Goal: Task Accomplishment & Management: Use online tool/utility

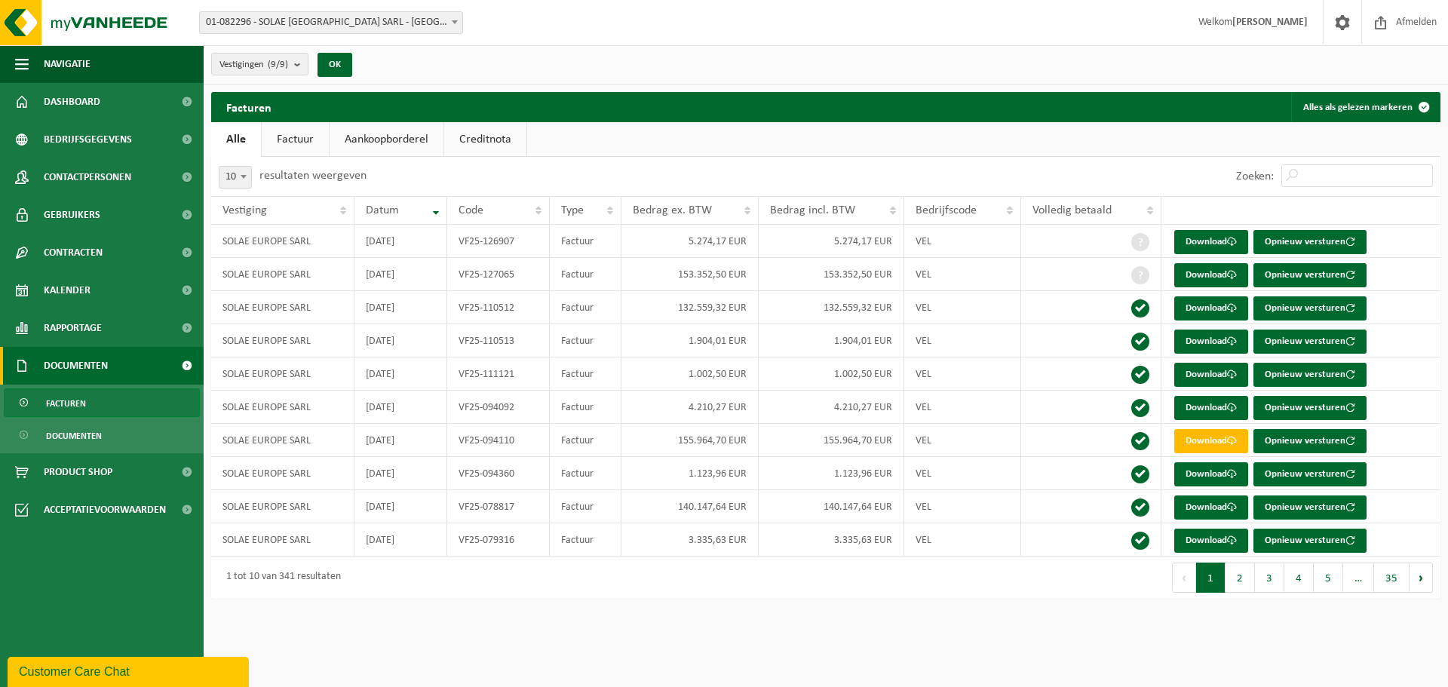
click at [72, 401] on span "Facturen" at bounding box center [66, 403] width 40 height 29
click at [87, 398] on link "Facturen" at bounding box center [102, 402] width 196 height 29
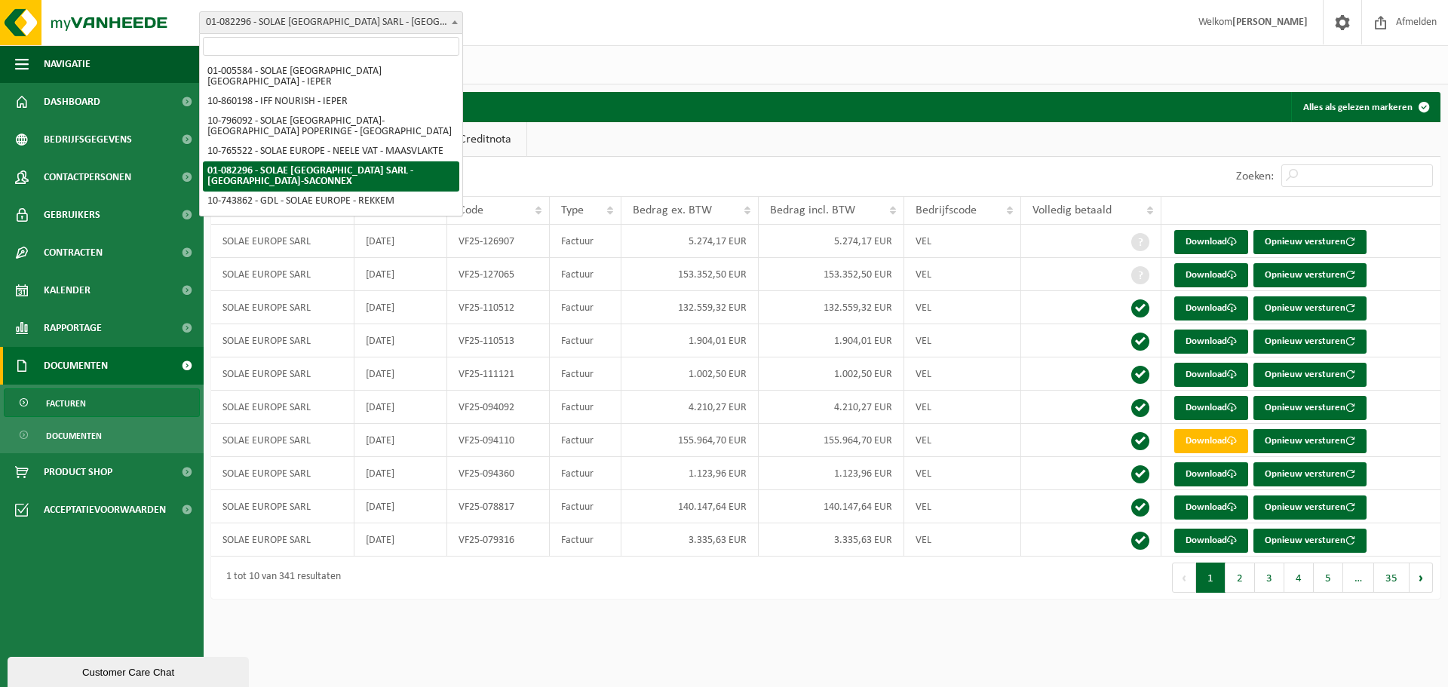
click at [317, 20] on span "01-082296 - SOLAE [GEOGRAPHIC_DATA] SARL - [GEOGRAPHIC_DATA]-SACONNEX" at bounding box center [331, 22] width 262 height 21
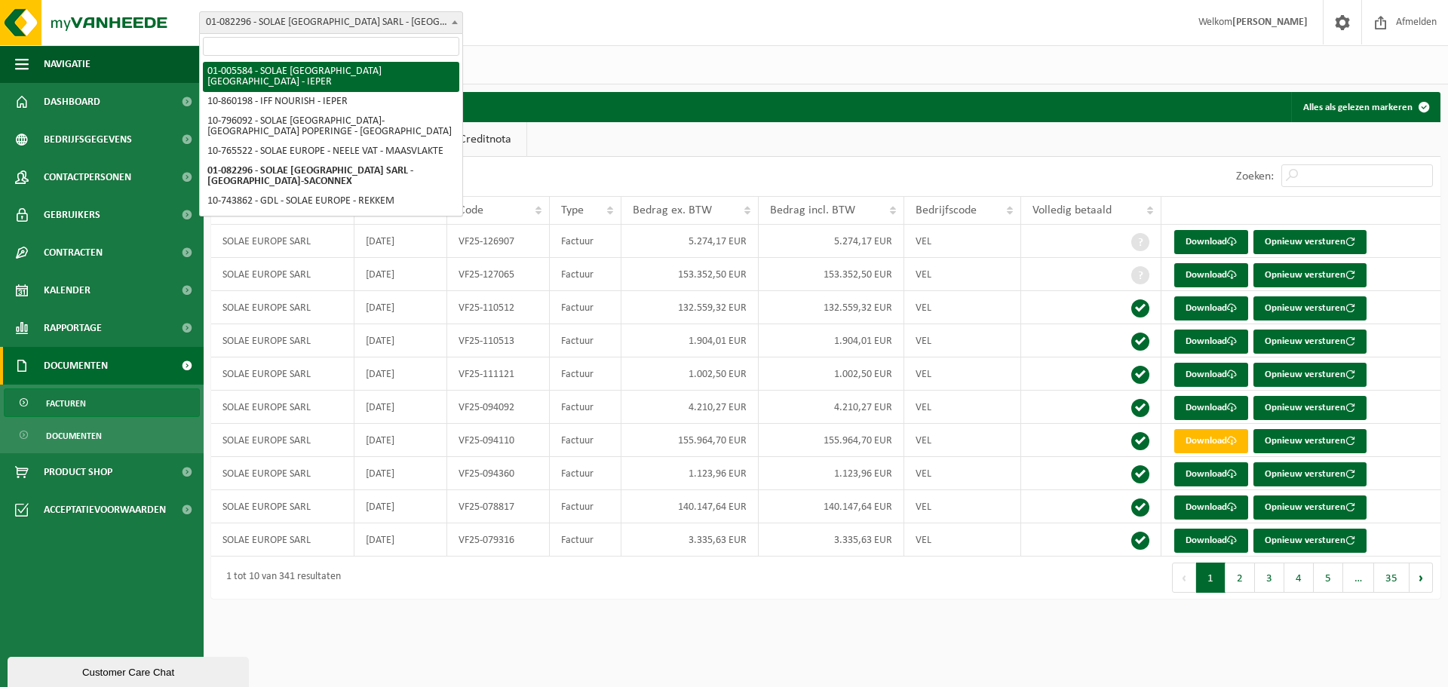
select select "213"
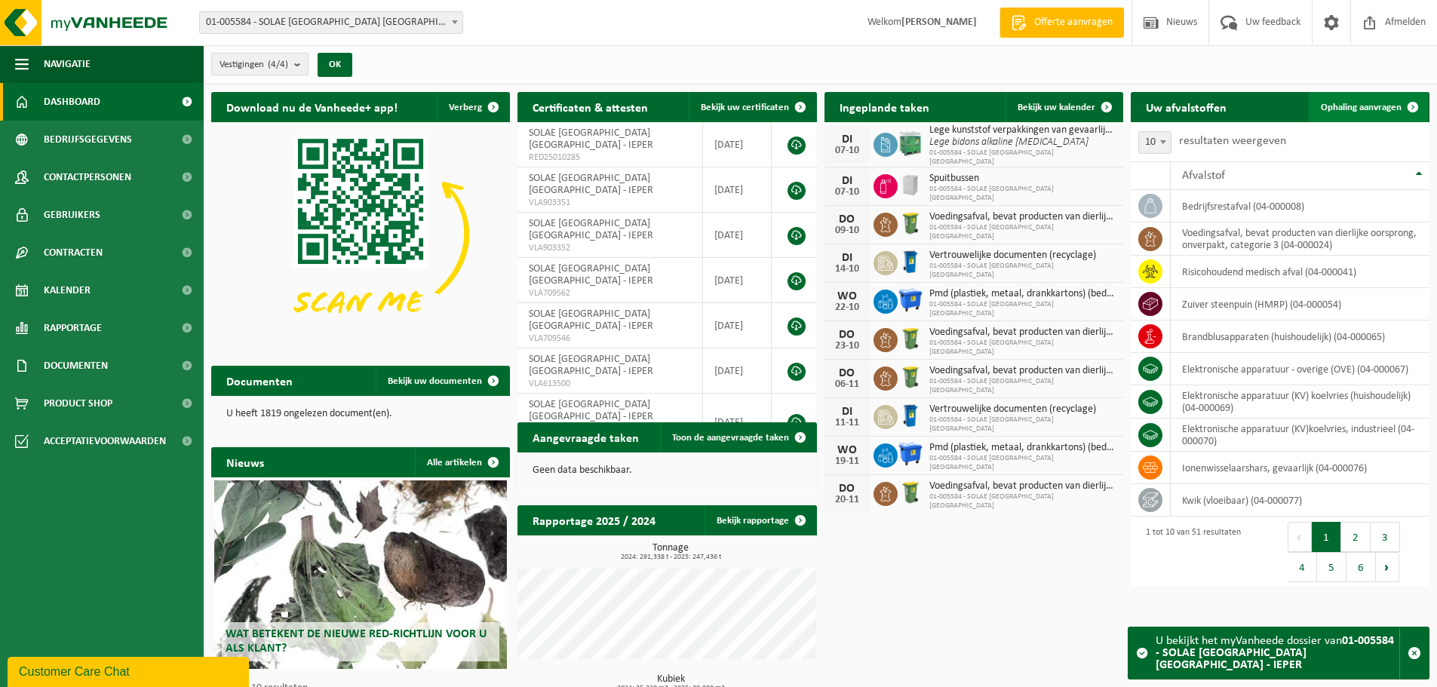
click at [1355, 104] on span "Ophaling aanvragen" at bounding box center [1361, 108] width 81 height 10
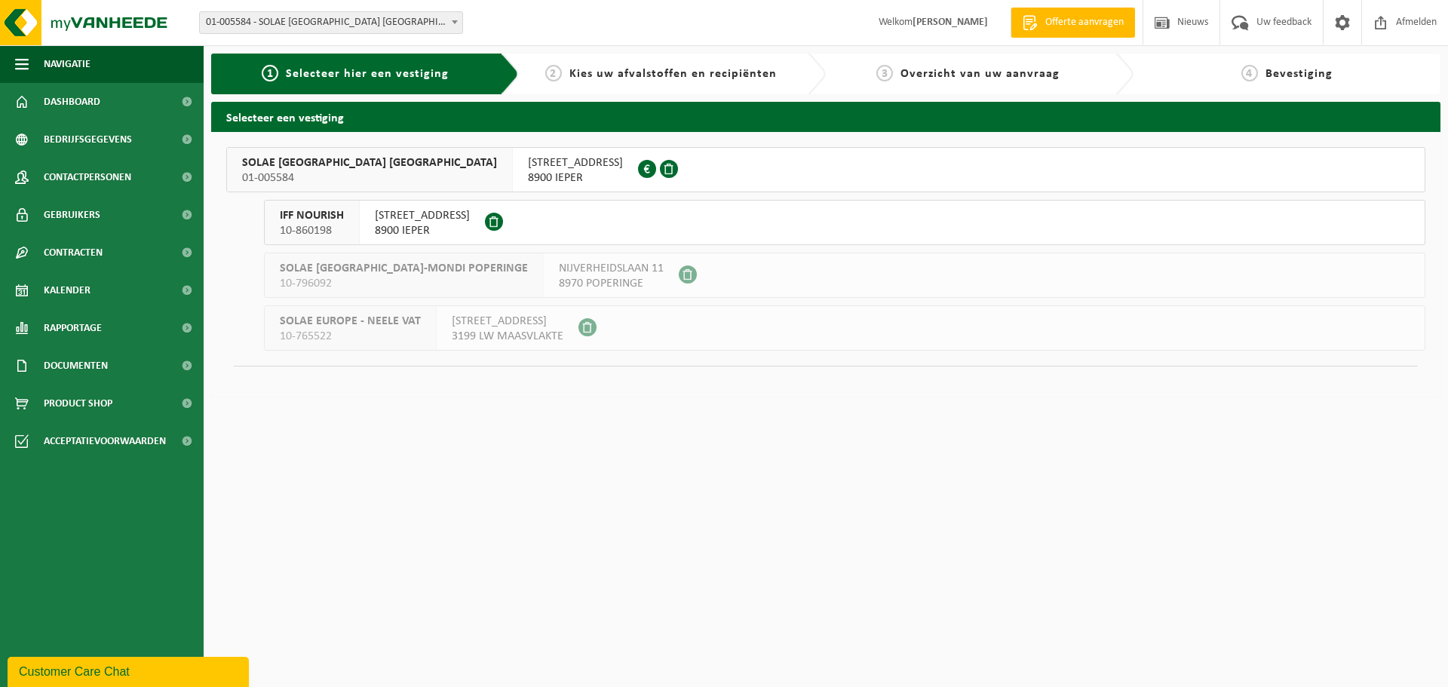
click at [287, 167] on span "SOLAE BELGIUM NV" at bounding box center [369, 162] width 255 height 15
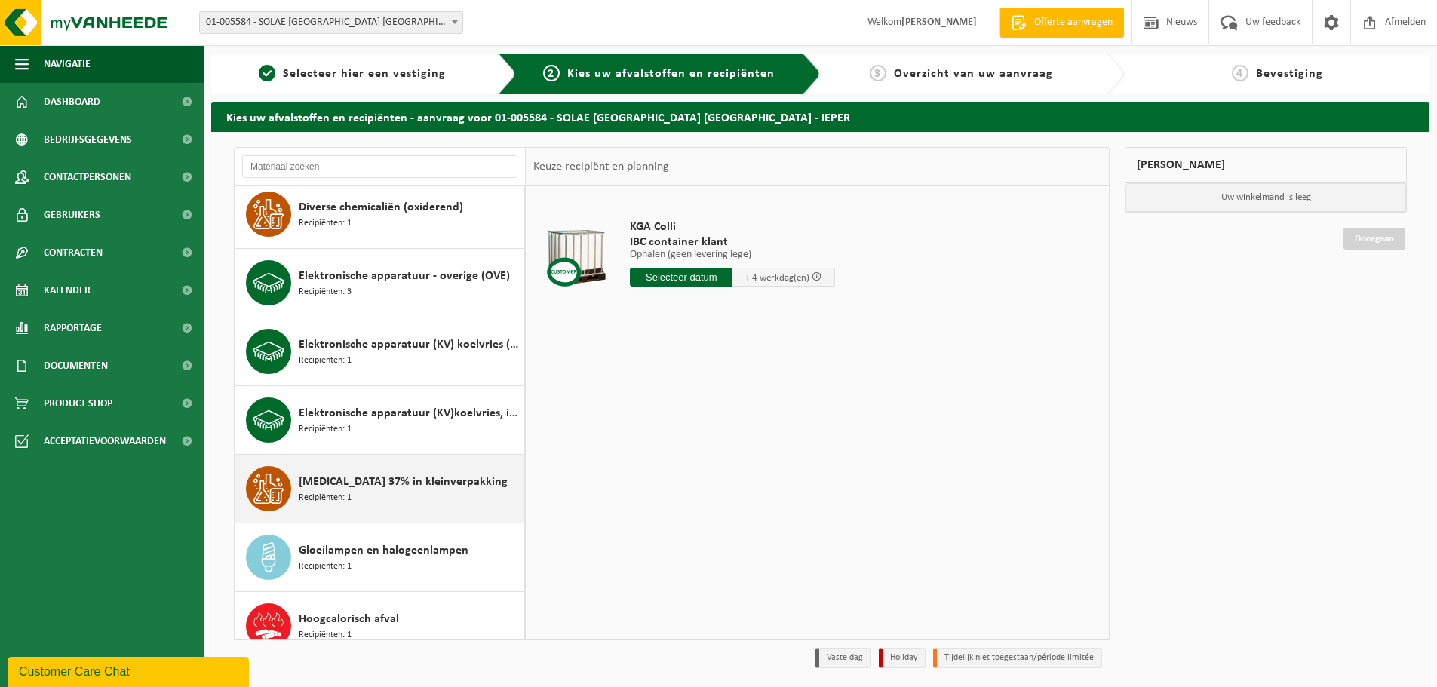
scroll to position [377, 0]
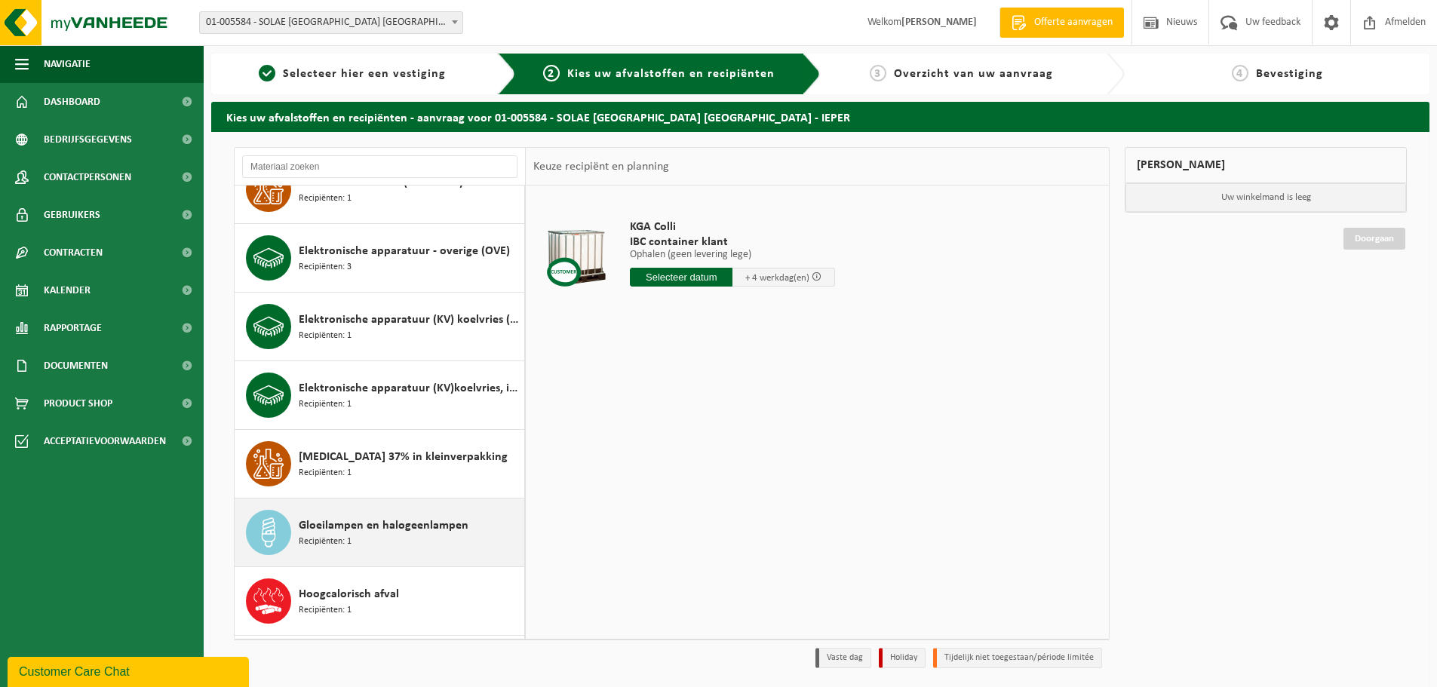
click at [344, 537] on span "Recipiënten: 1" at bounding box center [325, 542] width 53 height 14
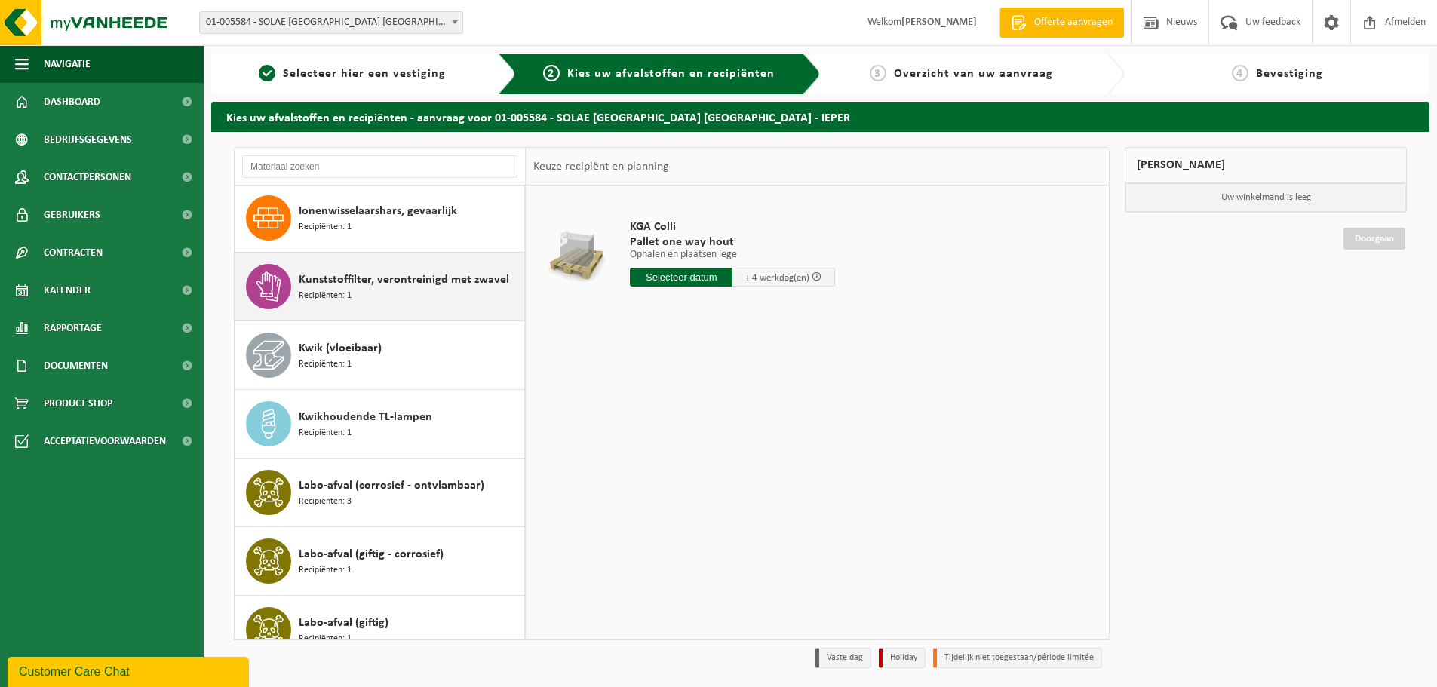
scroll to position [839, 0]
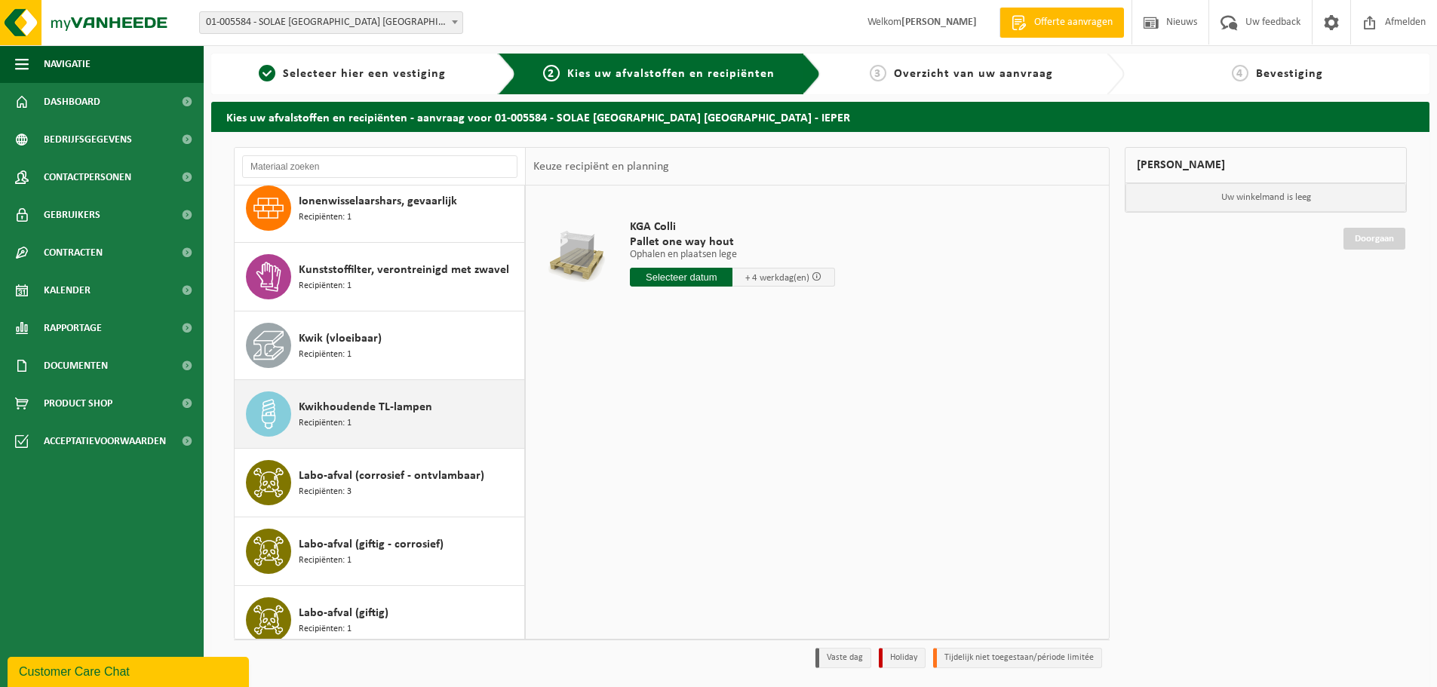
click at [379, 412] on span "Kwikhoudende TL-lampen" at bounding box center [365, 407] width 133 height 18
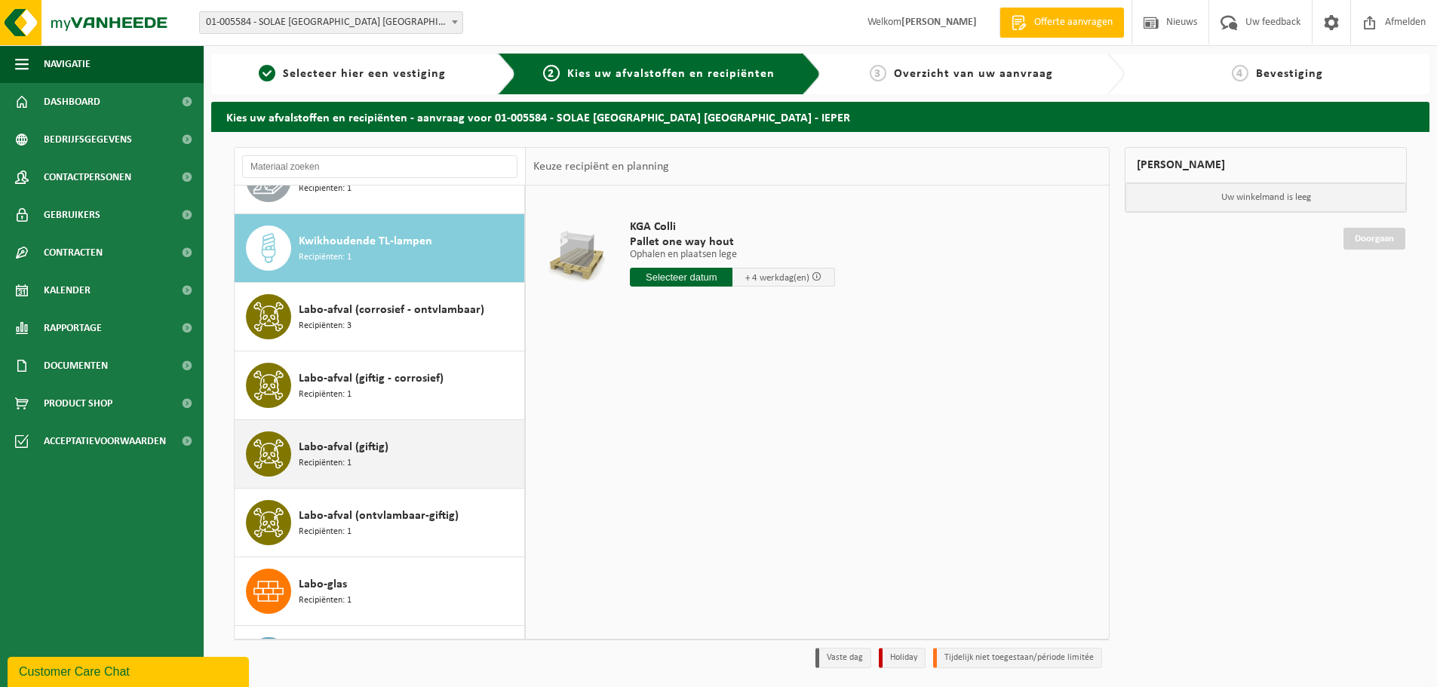
scroll to position [1031, 0]
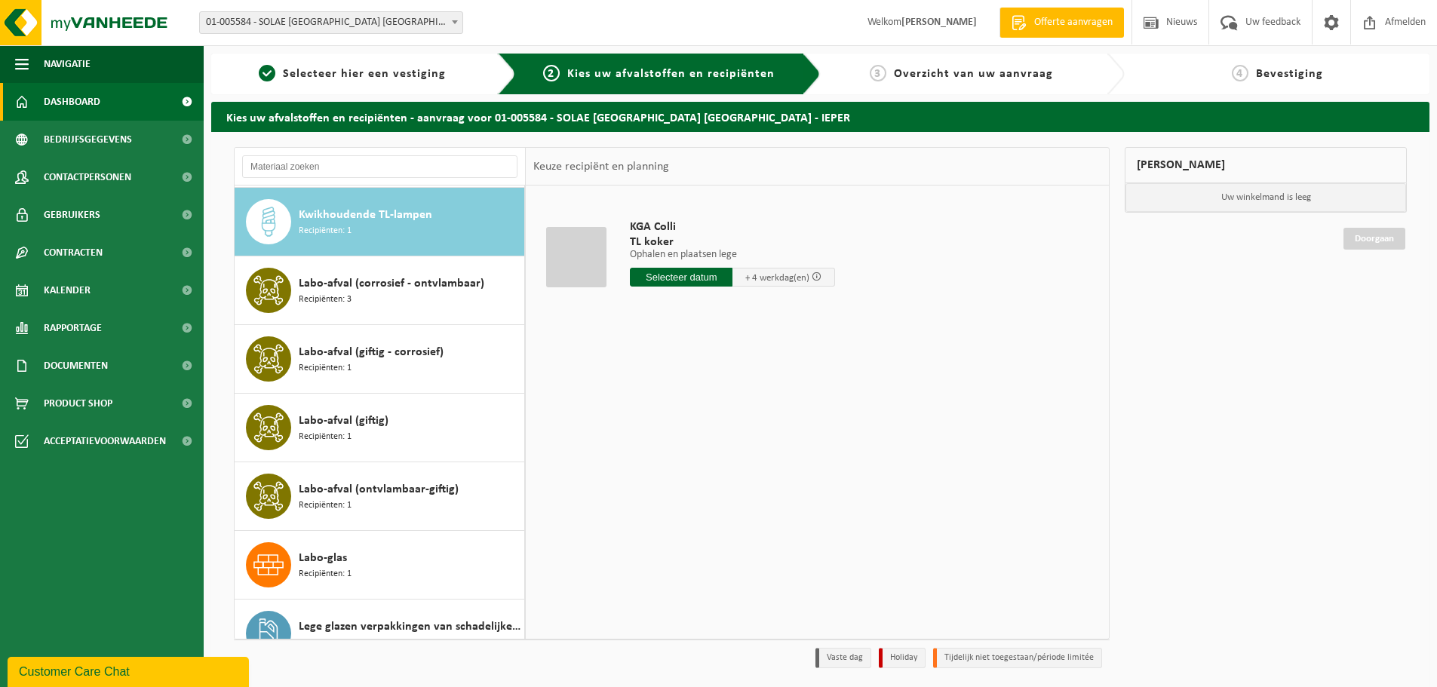
click at [75, 100] on span "Dashboard" at bounding box center [72, 102] width 57 height 38
